Goal: Task Accomplishment & Management: Use online tool/utility

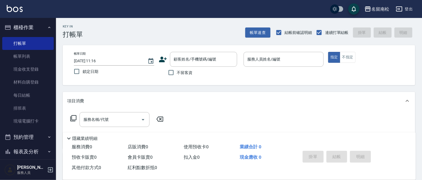
drag, startPoint x: 351, startPoint y: 122, endPoint x: 329, endPoint y: 141, distance: 29.3
click at [347, 129] on div "服務名稱/代號 服務名稱/代號" at bounding box center [239, 129] width 353 height 39
click at [29, 56] on link "帳單列表" at bounding box center [28, 56] width 52 height 13
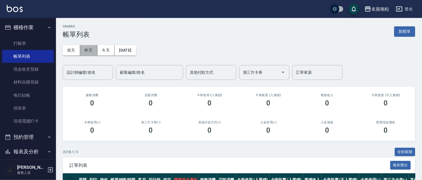
click at [87, 51] on button "昨天" at bounding box center [88, 50] width 17 height 10
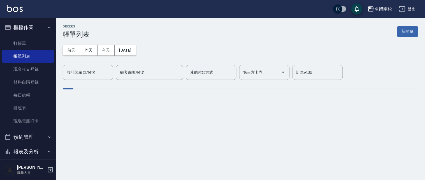
click at [87, 73] on div "設計師編號/姓名 設計師編號/姓名" at bounding box center [88, 72] width 50 height 15
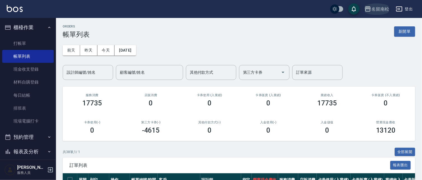
click at [367, 10] on icon "button" at bounding box center [368, 9] width 7 height 7
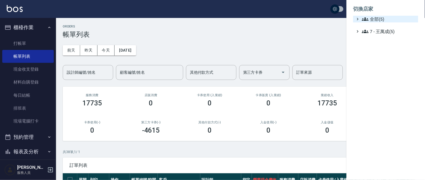
click at [376, 20] on span "全部(5)" at bounding box center [389, 19] width 54 height 7
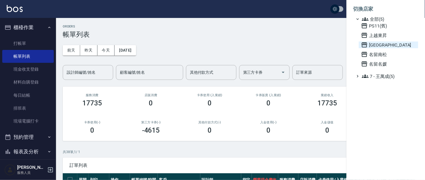
click at [381, 45] on span "[GEOGRAPHIC_DATA]" at bounding box center [388, 44] width 55 height 7
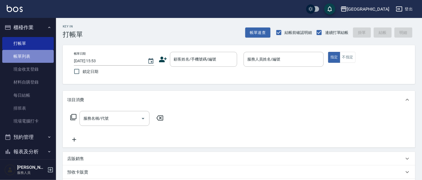
click at [34, 55] on link "帳單列表" at bounding box center [28, 56] width 52 height 13
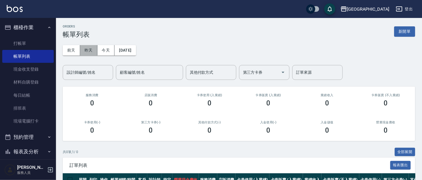
click at [88, 52] on button "昨天" at bounding box center [88, 50] width 17 height 10
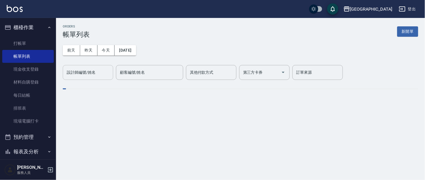
click at [99, 71] on input "設計師編號/姓名" at bounding box center [87, 72] width 45 height 10
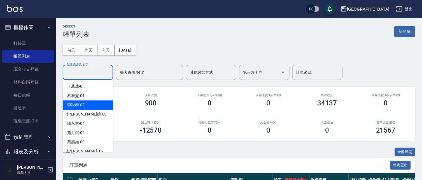
click at [78, 106] on span "李秋琴 -02" at bounding box center [75, 105] width 17 height 6
type input "李秋琴-02"
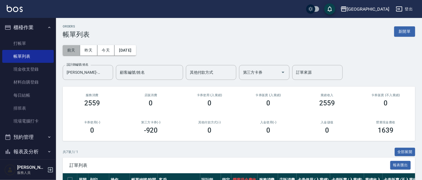
click at [72, 52] on button "前天" at bounding box center [71, 50] width 17 height 10
click at [136, 52] on button "2025/09/11" at bounding box center [125, 50] width 21 height 10
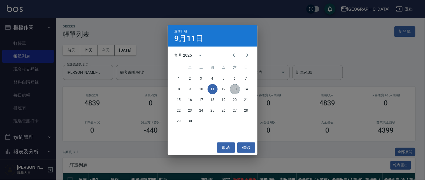
click at [234, 90] on button "13" at bounding box center [235, 89] width 10 height 10
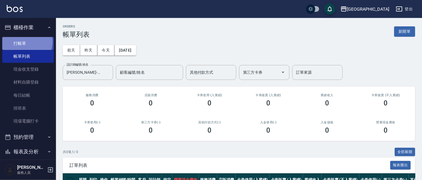
click at [25, 41] on link "打帳單" at bounding box center [28, 43] width 52 height 13
